Goal: Task Accomplishment & Management: Manage account settings

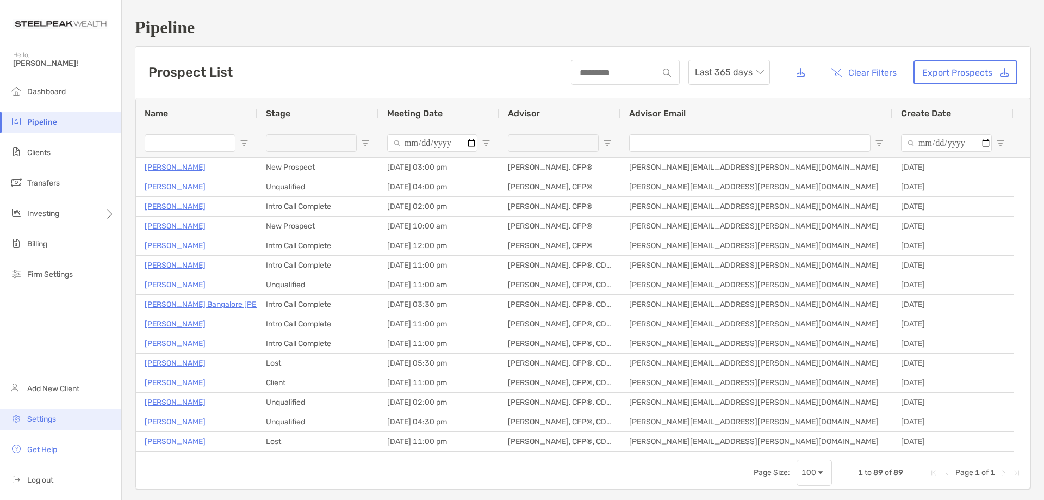
click at [40, 419] on span "Settings" at bounding box center [41, 418] width 29 height 9
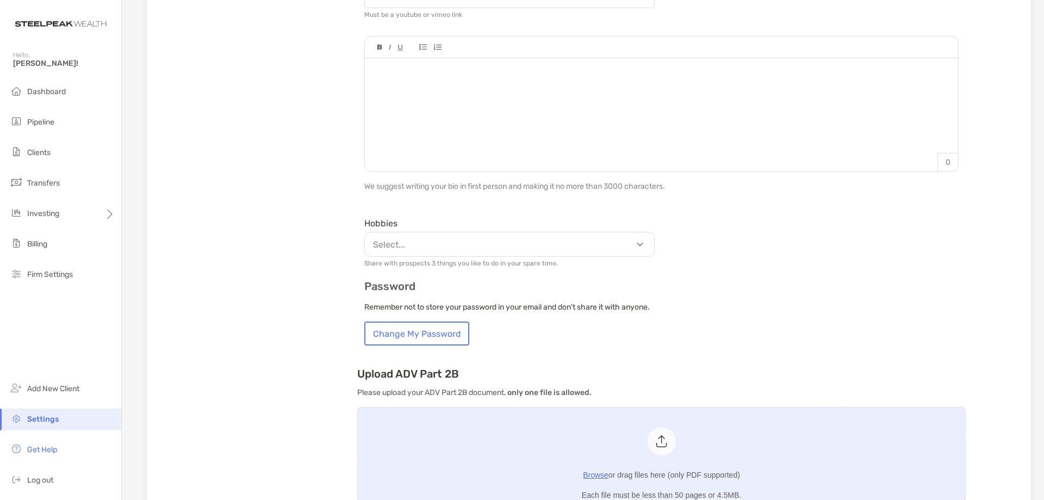
scroll to position [435, 0]
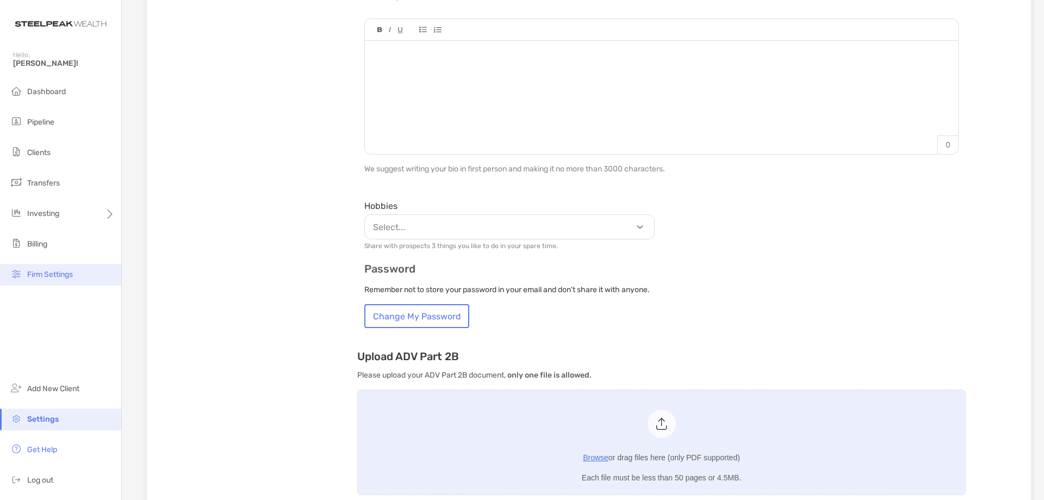
click at [38, 273] on span "Firm Settings" at bounding box center [50, 274] width 46 height 9
